Goal: Information Seeking & Learning: Learn about a topic

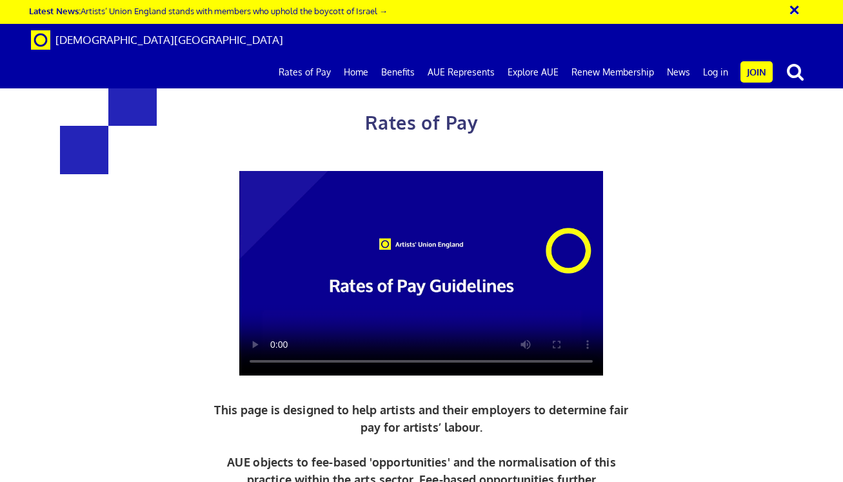
scroll to position [529, 0]
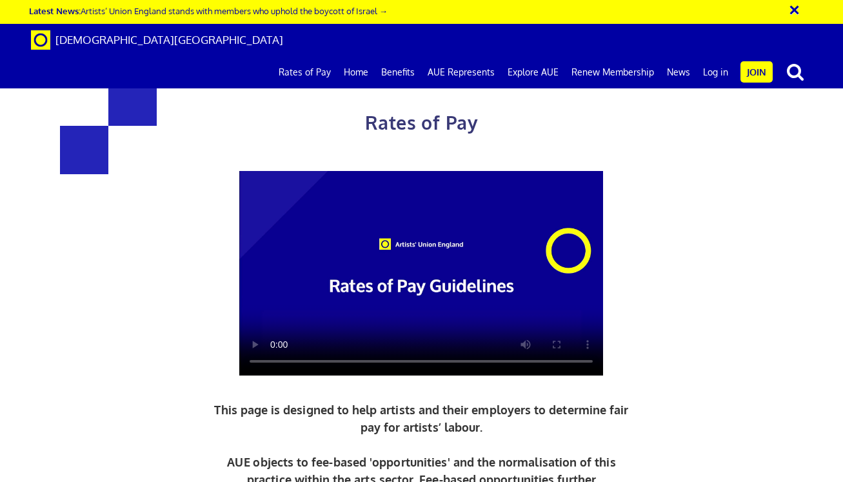
scroll to position [504, 0]
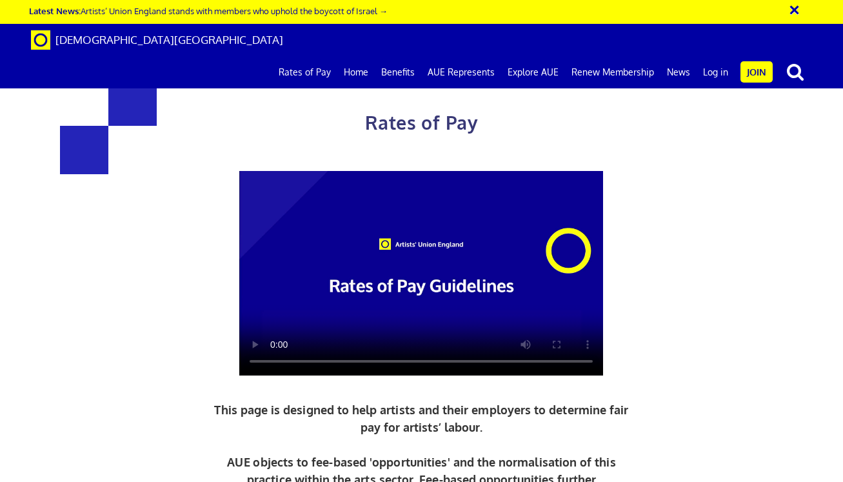
scroll to position [868, 0]
click at [318, 56] on link "Rates of Pay" at bounding box center [304, 72] width 65 height 32
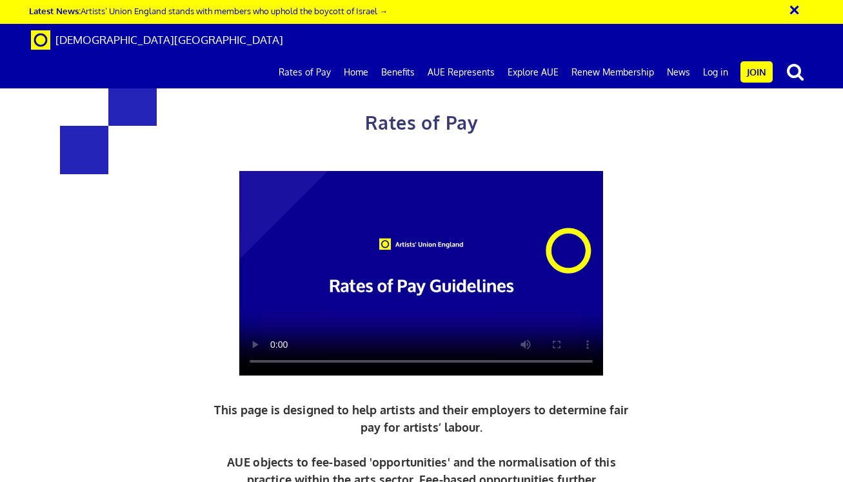
scroll to position [1357, 0]
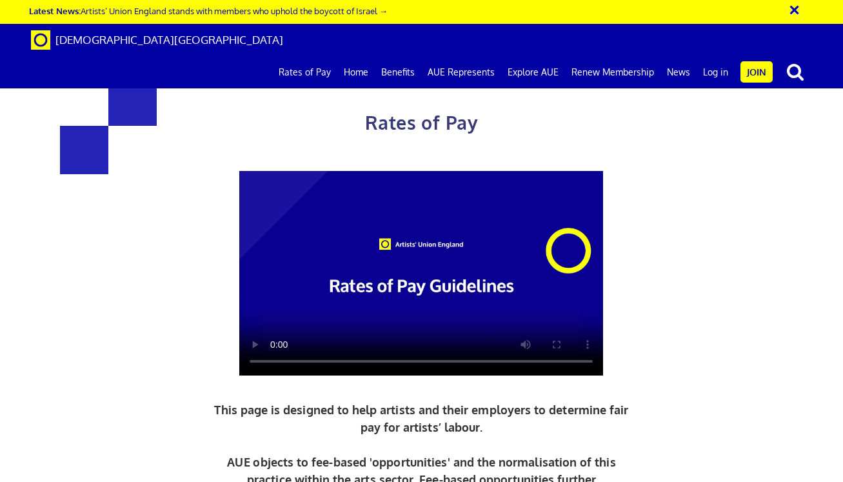
scroll to position [2549, 0]
